Goal: Book appointment/travel/reservation

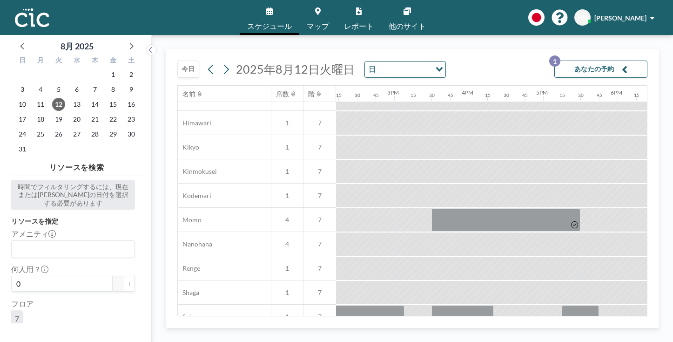
scroll to position [476, 1059]
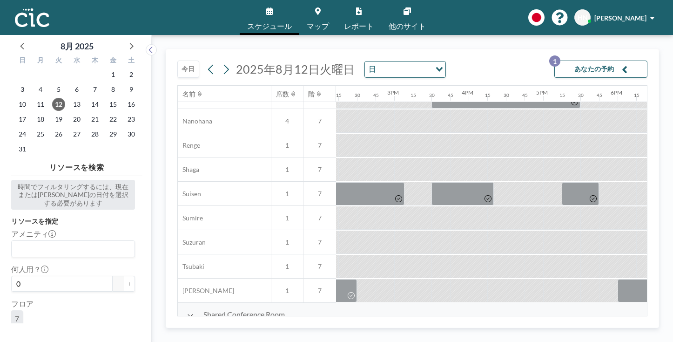
click at [177, 61] on button "今日" at bounding box center [188, 69] width 22 height 17
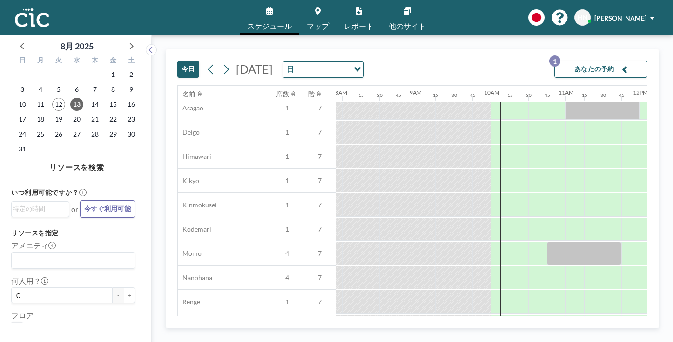
scroll to position [319, 590]
drag, startPoint x: 443, startPoint y: 243, endPoint x: 488, endPoint y: 241, distance: 44.7
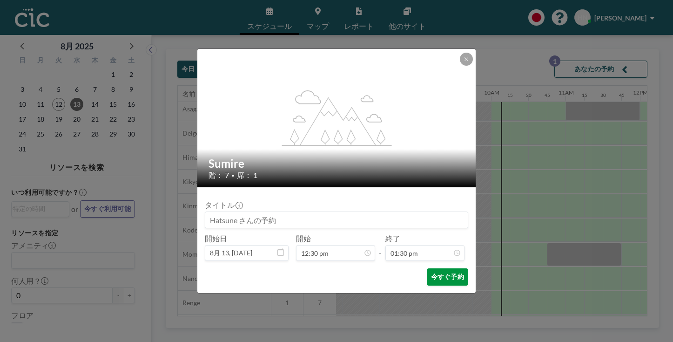
click at [427, 268] on button "今すぐ予約" at bounding box center [447, 276] width 41 height 17
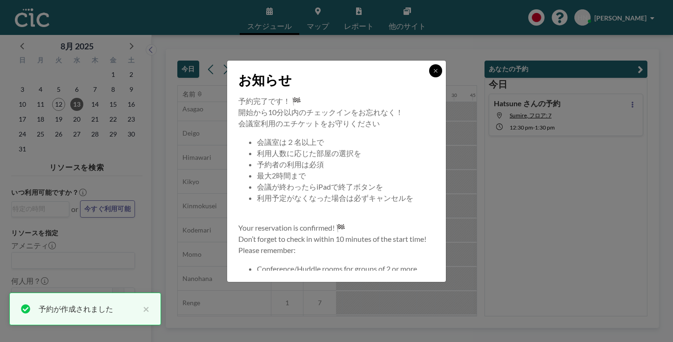
click at [429, 77] on button at bounding box center [435, 70] width 13 height 13
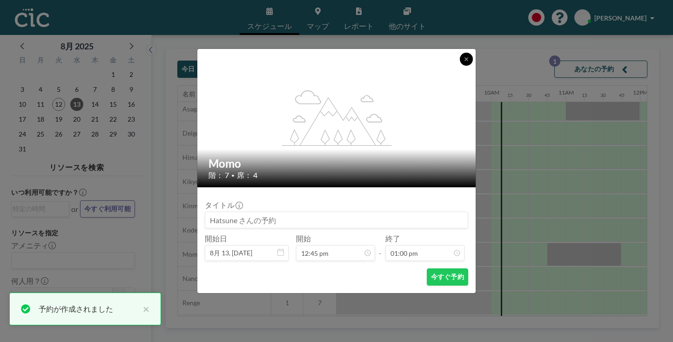
click at [460, 66] on button at bounding box center [466, 59] width 13 height 13
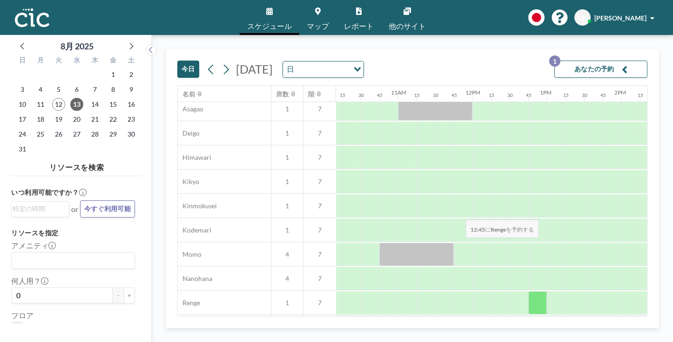
scroll to position [319, 774]
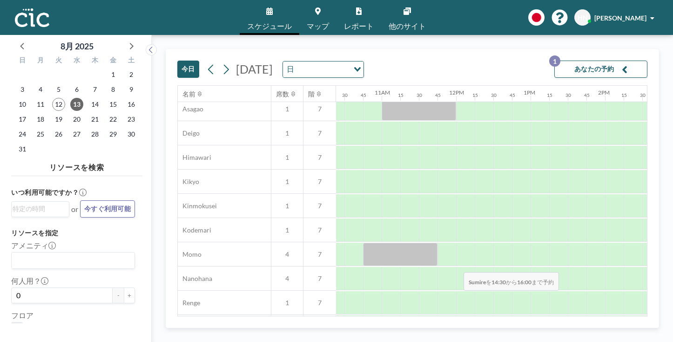
drag, startPoint x: 381, startPoint y: 255, endPoint x: 461, endPoint y: 250, distance: 79.7
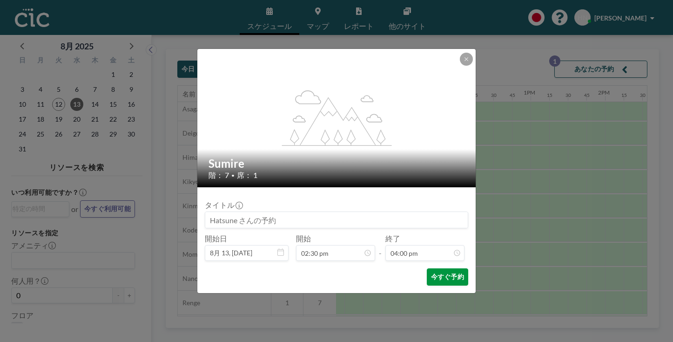
click at [431, 268] on button "今すぐ予約" at bounding box center [447, 276] width 41 height 17
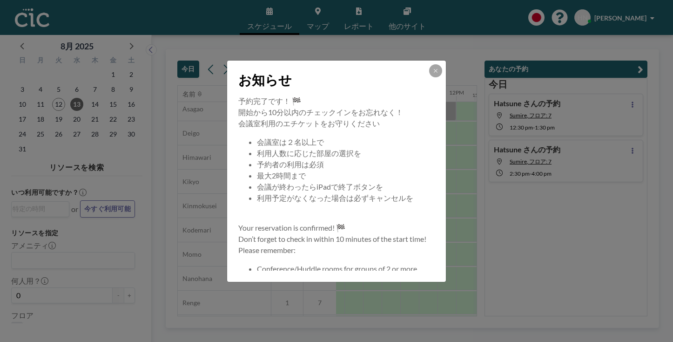
click at [416, 83] on div "お知らせ" at bounding box center [336, 78] width 219 height 35
click at [434, 72] on icon at bounding box center [435, 70] width 3 height 3
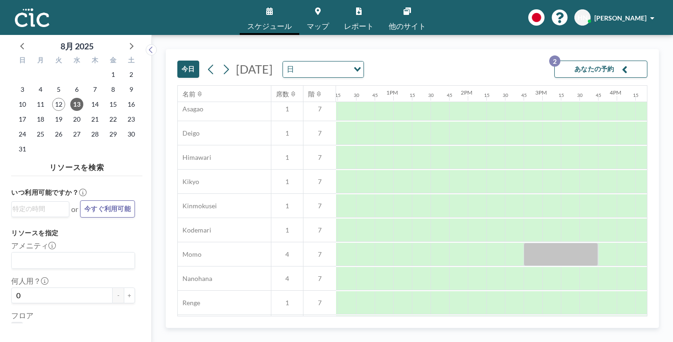
scroll to position [319, 912]
drag, startPoint x: 430, startPoint y: 250, endPoint x: 472, endPoint y: 251, distance: 42.4
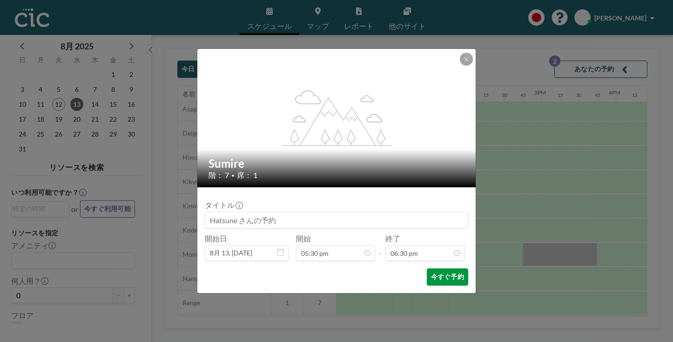
click at [429, 268] on button "今すぐ予約" at bounding box center [447, 276] width 41 height 17
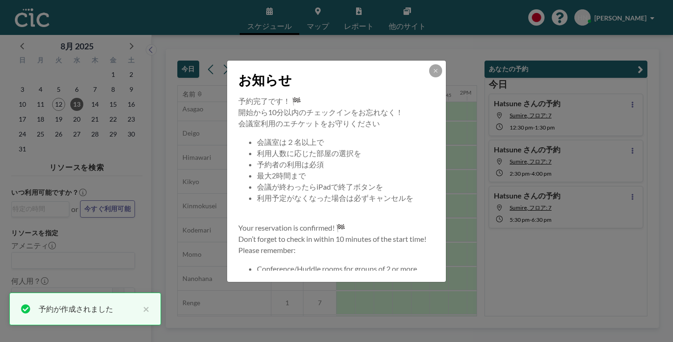
click at [434, 72] on icon at bounding box center [435, 70] width 3 height 3
